Goal: Task Accomplishment & Management: Use online tool/utility

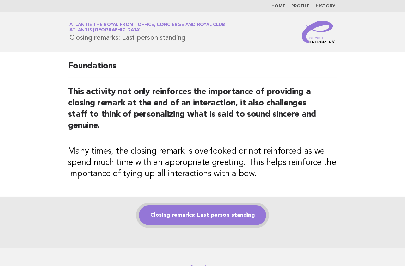
click at [219, 206] on link "Closing remarks: Last person standing" at bounding box center [202, 216] width 127 height 20
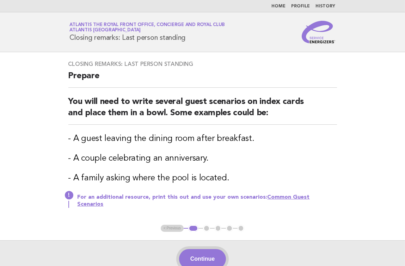
click at [207, 260] on button "Continue" at bounding box center [202, 259] width 47 height 20
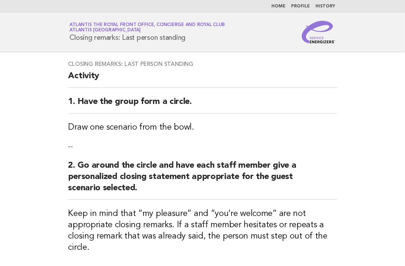
drag, startPoint x: 43, startPoint y: 40, endPoint x: 91, endPoint y: 86, distance: 66.6
click at [43, 40] on header "Service Energizers Atlantis The Royal Front Office, Concierge and Royal Club At…" at bounding box center [202, 32] width 405 height 40
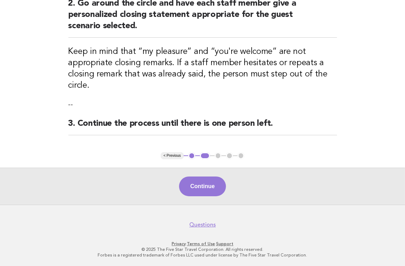
click at [202, 179] on button "Continue" at bounding box center [202, 187] width 47 height 20
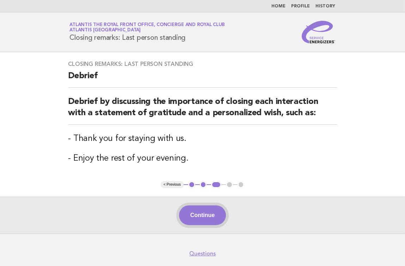
click at [198, 211] on button "Continue" at bounding box center [202, 216] width 47 height 20
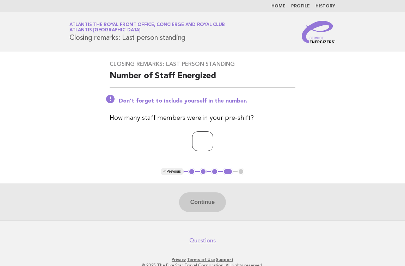
click at [195, 140] on input "number" at bounding box center [202, 142] width 21 height 20
click at [212, 138] on input "*" at bounding box center [202, 142] width 21 height 20
click at [213, 140] on input "*" at bounding box center [202, 142] width 21 height 20
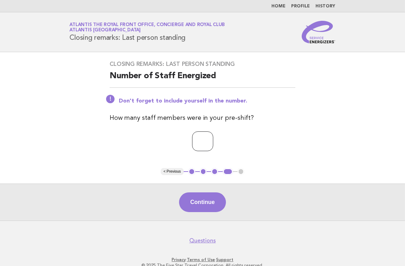
type input "*"
click at [213, 140] on input "*" at bounding box center [202, 142] width 21 height 20
click at [213, 205] on button "Continue" at bounding box center [202, 203] width 47 height 20
